Goal: Transaction & Acquisition: Purchase product/service

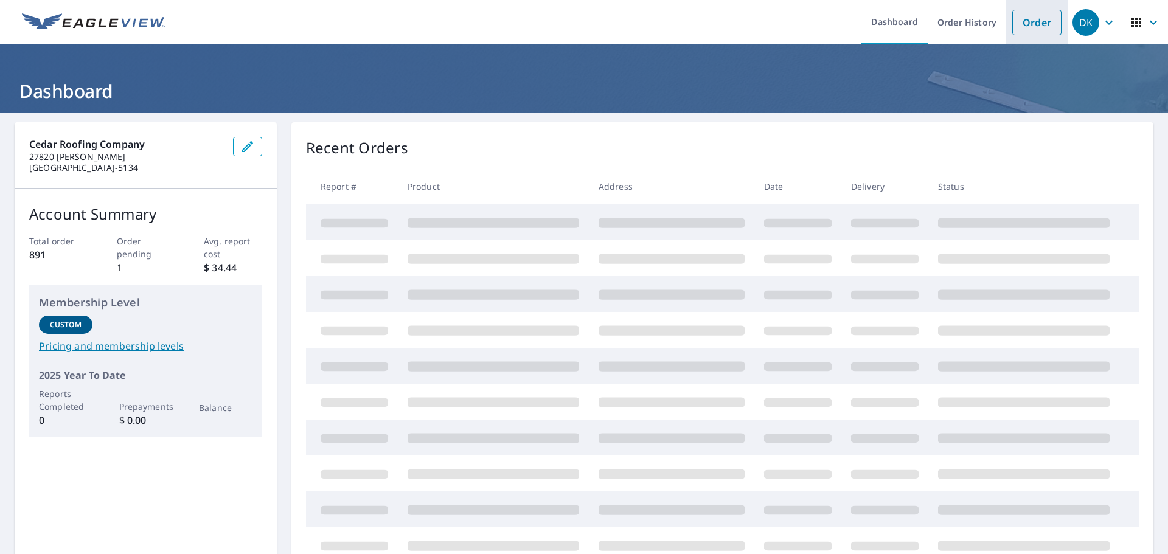
click at [1026, 32] on link "Order" at bounding box center [1036, 23] width 49 height 26
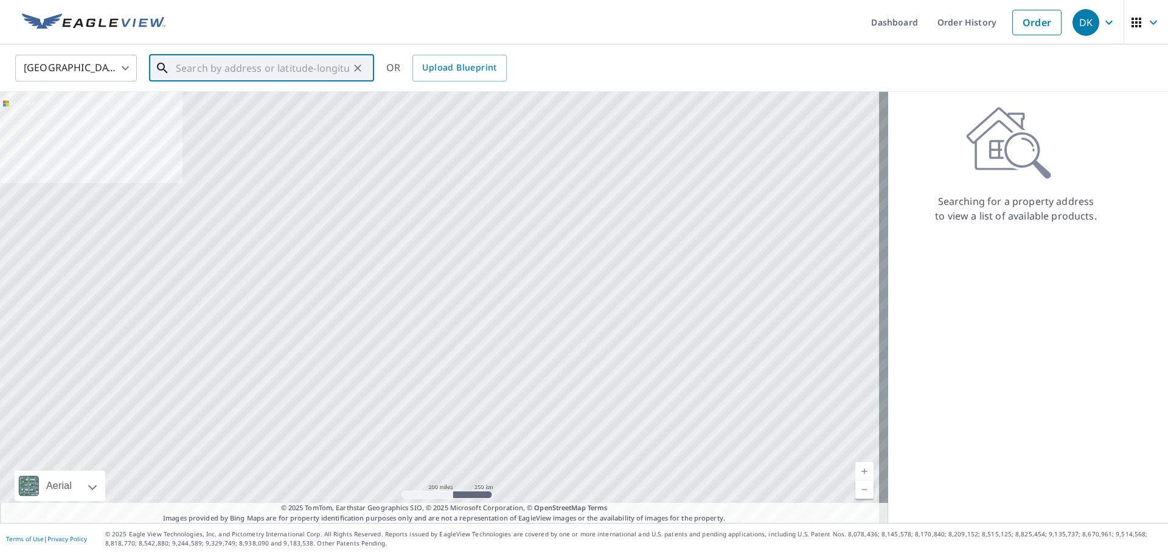
click at [218, 61] on input "text" at bounding box center [262, 68] width 173 height 34
paste input "[STREET_ADDRESS]"
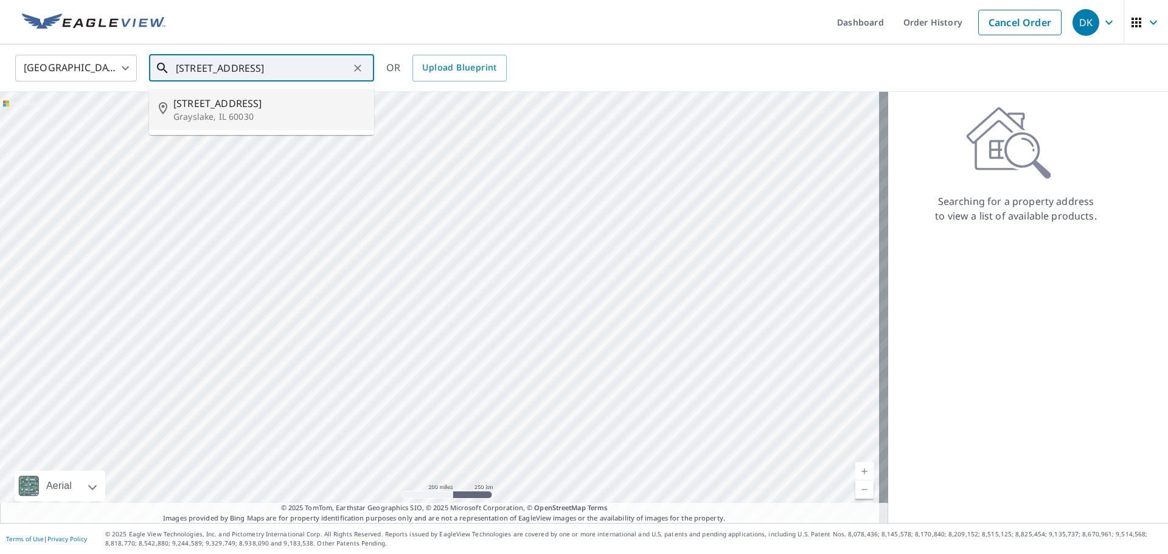
click at [286, 114] on p "Grayslake, IL 60030" at bounding box center [268, 117] width 191 height 12
type input "[STREET_ADDRESS]"
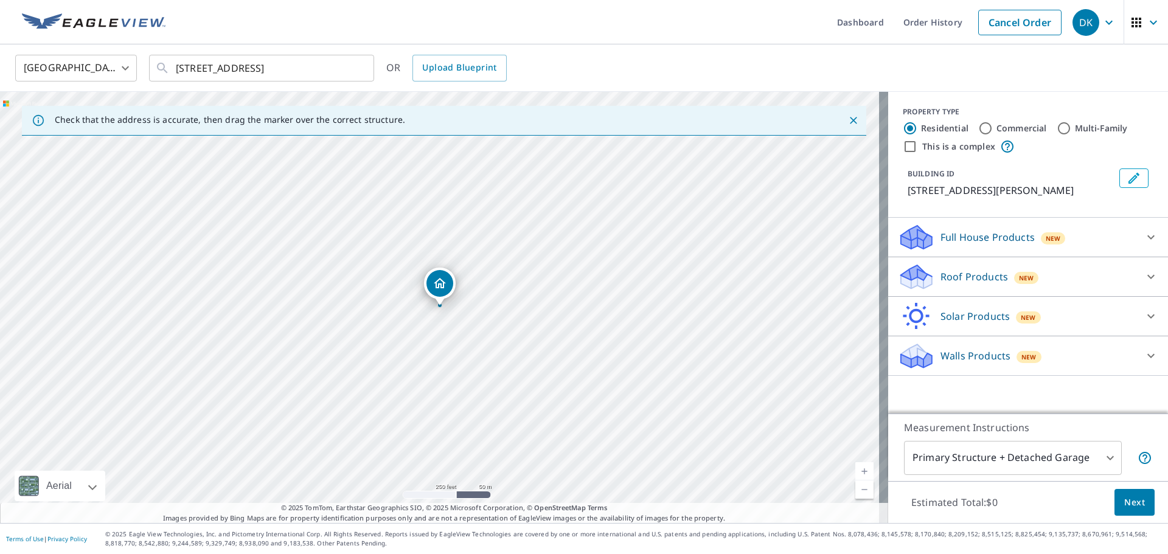
click at [954, 283] on p "Roof Products" at bounding box center [973, 276] width 67 height 15
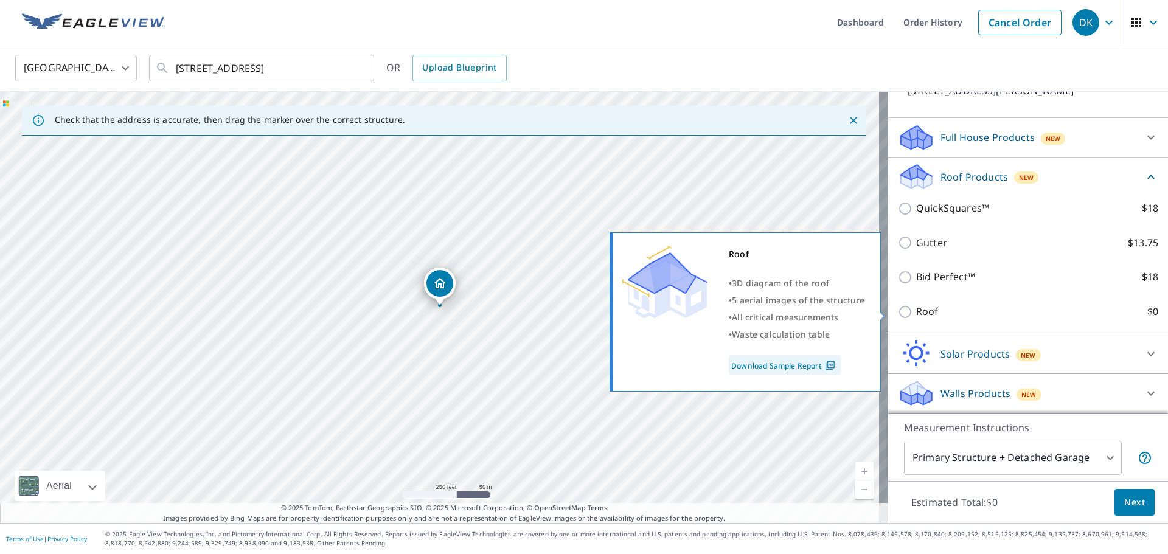
click at [938, 317] on label "Roof $0" at bounding box center [1037, 311] width 242 height 15
click at [916, 317] on input "Roof $0" at bounding box center [907, 312] width 18 height 15
checkbox input "true"
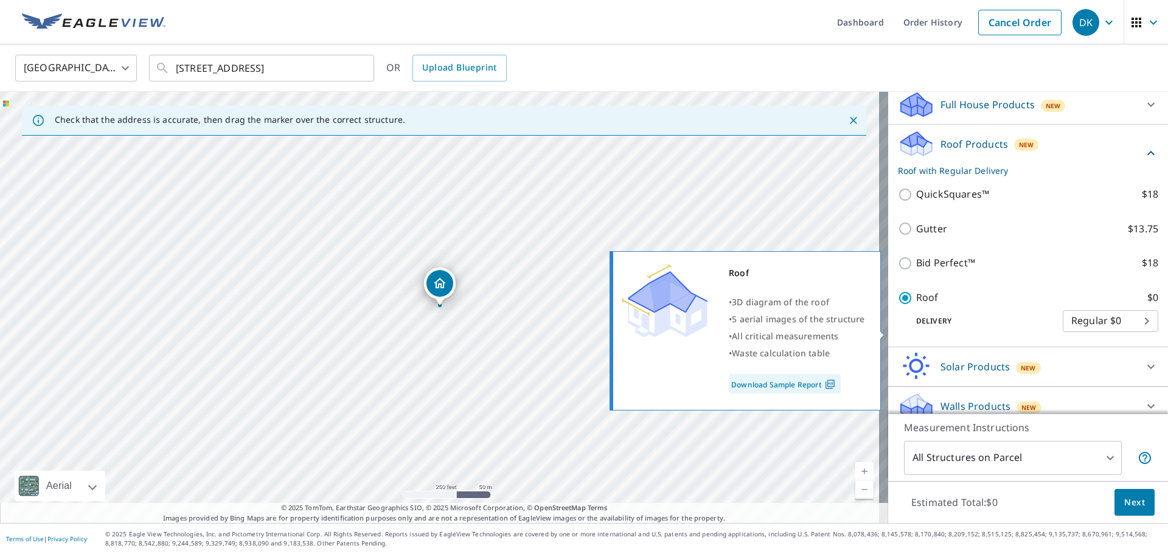
type input "3"
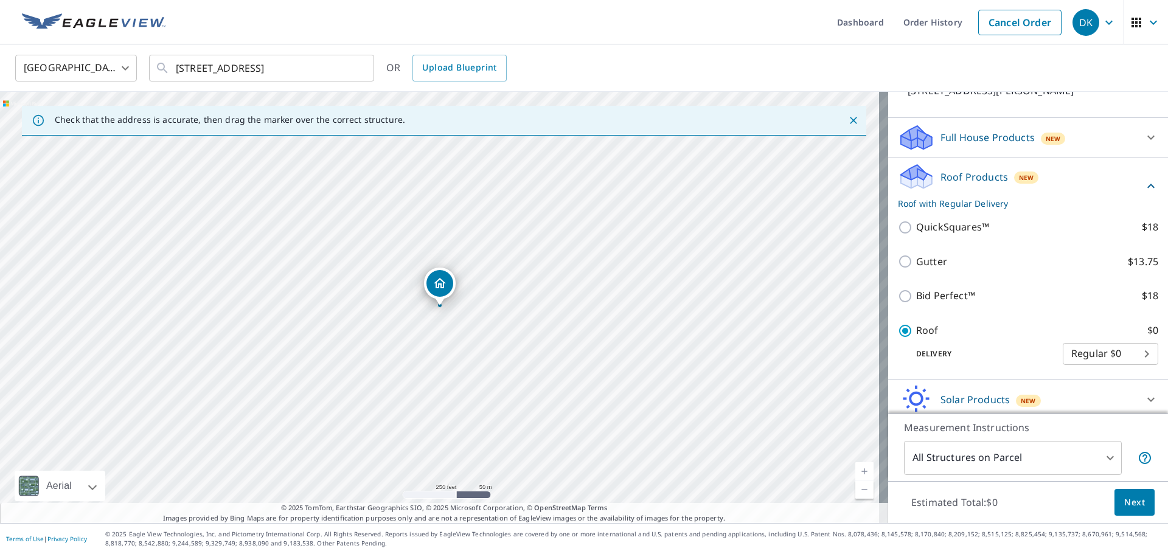
click at [1114, 501] on button "Next" at bounding box center [1134, 502] width 40 height 27
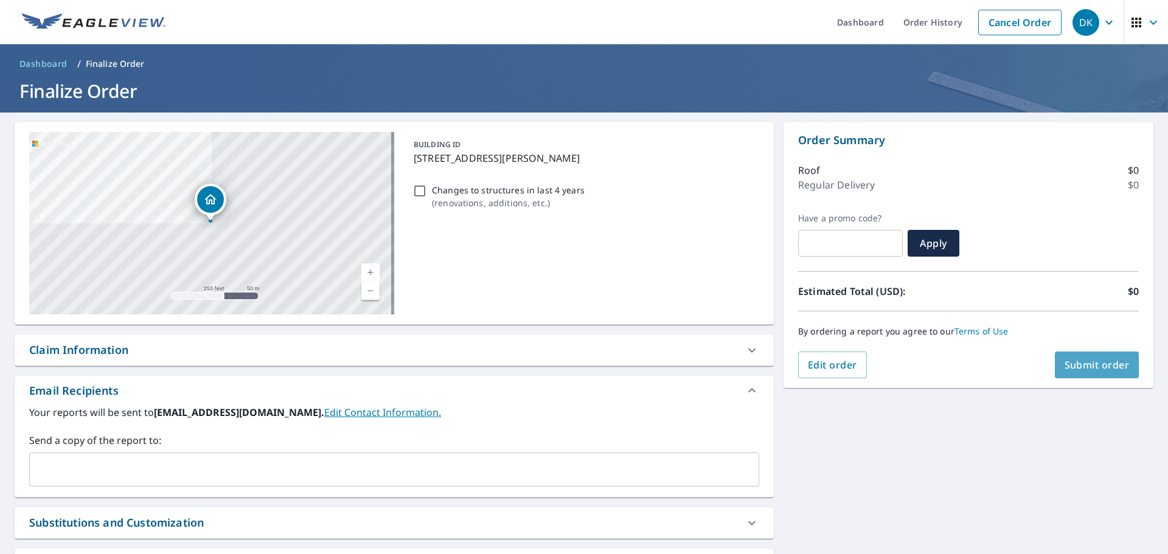
click at [1107, 362] on span "Submit order" at bounding box center [1096, 364] width 65 height 13
